Goal: Transaction & Acquisition: Book appointment/travel/reservation

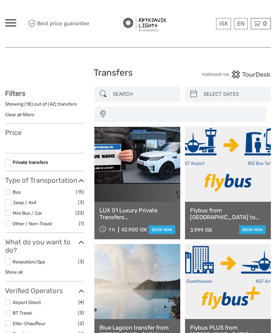
select select
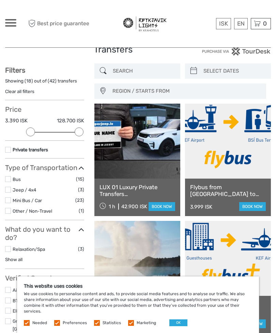
scroll to position [22, 0]
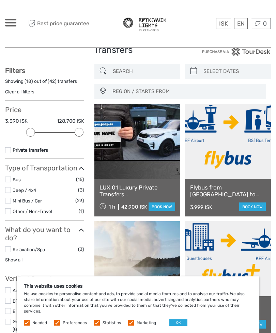
click at [128, 320] on label at bounding box center [131, 323] width 6 height 6
click at [0, 0] on input "checkbox" at bounding box center [0, 0] width 0 height 0
click at [96, 325] on label at bounding box center [97, 323] width 6 height 6
click at [0, 0] on input "checkbox" at bounding box center [0, 0] width 0 height 0
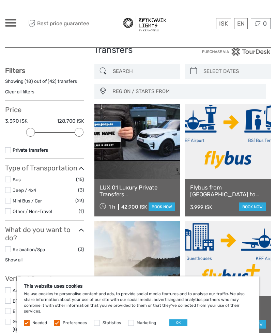
click at [59, 320] on label at bounding box center [57, 323] width 6 height 6
click at [0, 0] on input "checkbox" at bounding box center [0, 0] width 0 height 0
click at [177, 320] on button "OK" at bounding box center [178, 322] width 18 height 7
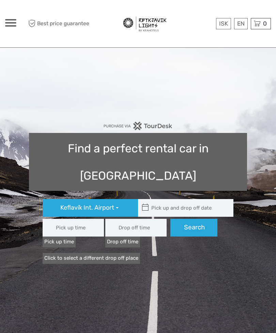
type input "08:00"
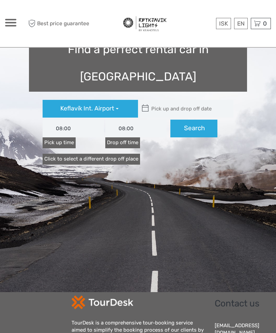
scroll to position [96, 0]
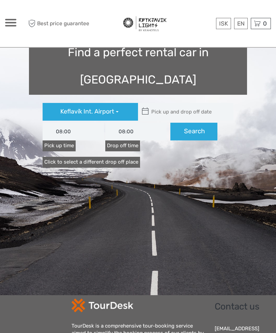
click at [177, 103] on input "text" at bounding box center [184, 112] width 92 height 18
type input "[DATE]"
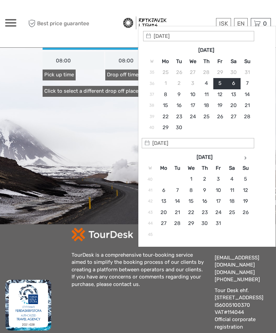
scroll to position [165, 0]
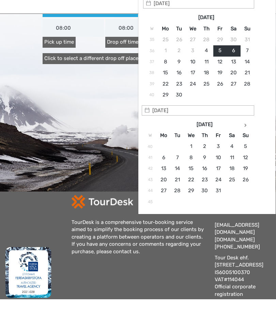
click at [246, 153] on th at bounding box center [246, 158] width 14 height 11
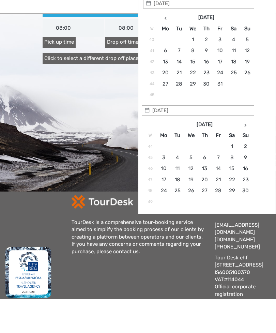
scroll to position [199, 0]
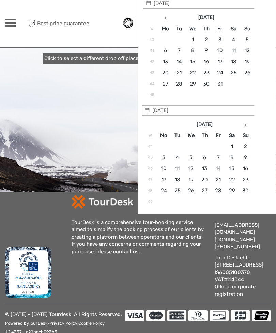
click at [246, 121] on th at bounding box center [246, 124] width 14 height 11
click at [248, 119] on th at bounding box center [246, 124] width 14 height 11
click at [248, 122] on th at bounding box center [246, 124] width 14 height 11
click at [244, 122] on th at bounding box center [246, 124] width 14 height 11
click at [246, 114] on input "[DATE]" at bounding box center [198, 110] width 112 height 10
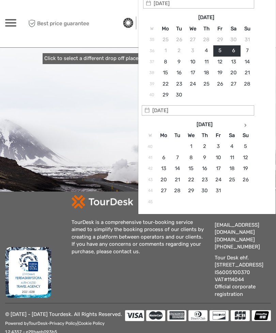
click at [245, 123] on icon at bounding box center [245, 124] width 2 height 3
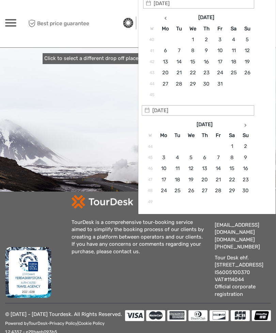
click at [246, 121] on th at bounding box center [246, 124] width 14 height 11
click at [246, 124] on icon at bounding box center [245, 124] width 2 height 3
click at [245, 123] on icon at bounding box center [245, 124] width 2 height 3
click at [244, 123] on icon at bounding box center [245, 124] width 2 height 3
click at [248, 125] on th at bounding box center [246, 124] width 14 height 11
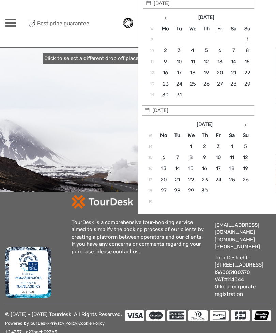
click at [246, 124] on icon at bounding box center [245, 124] width 2 height 3
click at [246, 123] on icon at bounding box center [245, 124] width 2 height 3
type input "[DATE]"
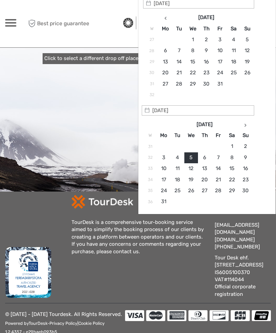
type input "[DATE]"
type input "[DATE] - [DATE]"
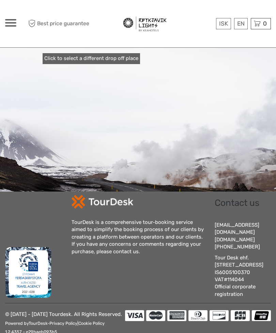
click at [0, 0] on link "$" at bounding box center [0, 0] width 0 height 0
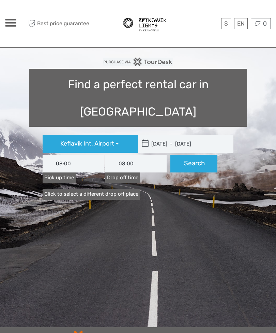
scroll to position [63, 0]
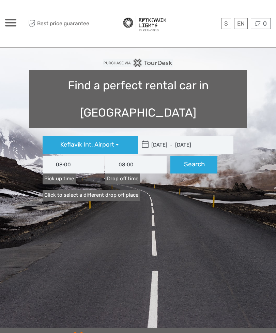
click at [196, 156] on button "Search" at bounding box center [193, 165] width 47 height 18
type input "[DATE] - [DATE]"
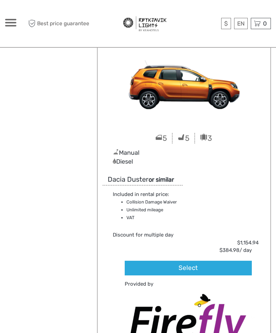
scroll to position [5879, 0]
